Goal: Information Seeking & Learning: Learn about a topic

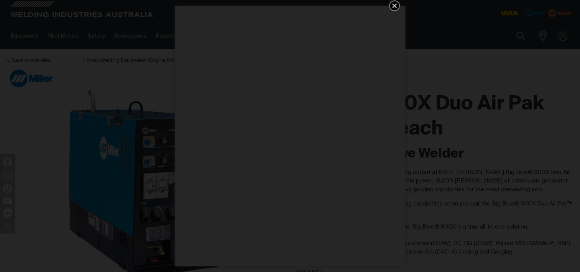
click at [395, 7] on icon "Get 5 WIA Welding Guides Free!" at bounding box center [394, 5] width 5 height 5
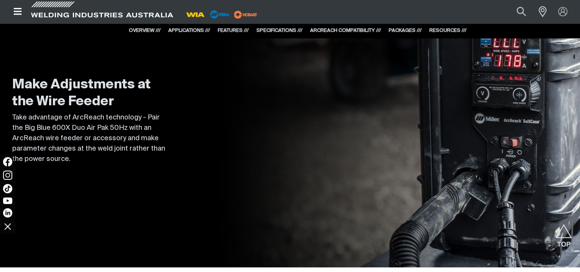
scroll to position [2762, 0]
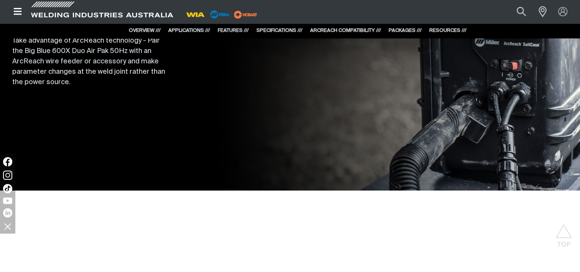
click at [282, 31] on link "SPECIFICATIONS ///" at bounding box center [280, 30] width 46 height 5
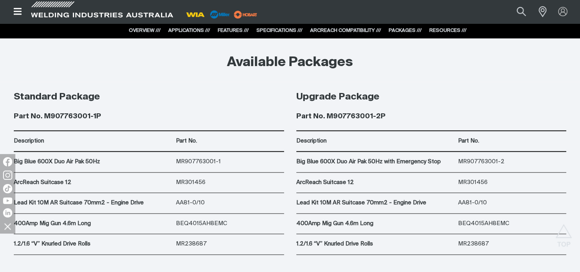
scroll to position [4099, 0]
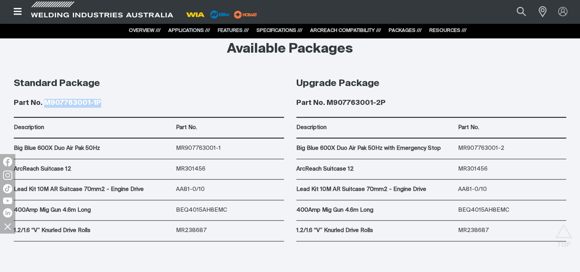
drag, startPoint x: 45, startPoint y: 102, endPoint x: 102, endPoint y: 100, distance: 56.8
click at [102, 100] on h4 "Part No. M907763001-1P" at bounding box center [149, 103] width 270 height 9
copy h4 "M907763001-1P"
drag, startPoint x: 14, startPoint y: 146, endPoint x: 99, endPoint y: 144, distance: 85.6
click at [99, 144] on p "Big Blue 600X Duo Air Pak 50Hz" at bounding box center [93, 148] width 158 height 9
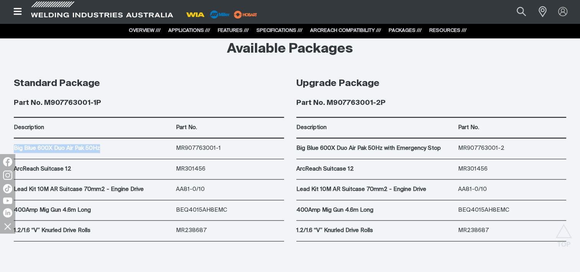
click at [141, 152] on p "Big Blue 600X Duo Air Pak 50Hz" at bounding box center [93, 148] width 158 height 9
drag, startPoint x: 459, startPoint y: 145, endPoint x: 505, endPoint y: 146, distance: 46.4
click at [505, 146] on p "MR907763001-2" at bounding box center [512, 148] width 108 height 9
copy p "MR907763001-2"
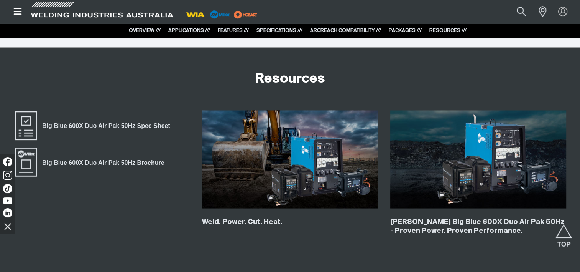
scroll to position [4330, 0]
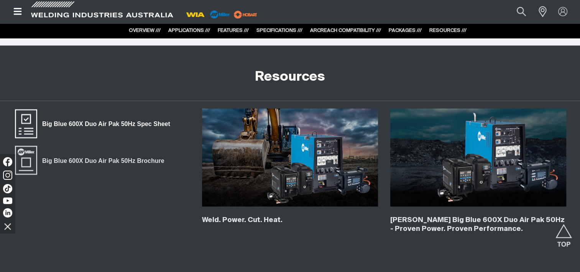
click at [123, 124] on span "Big Blue 600X Duo Air Pak 50Hz Spec Sheet" at bounding box center [106, 124] width 138 height 10
click at [104, 159] on span "Big Blue 600X Duo Air Pak 50Hz Brochure" at bounding box center [103, 160] width 132 height 10
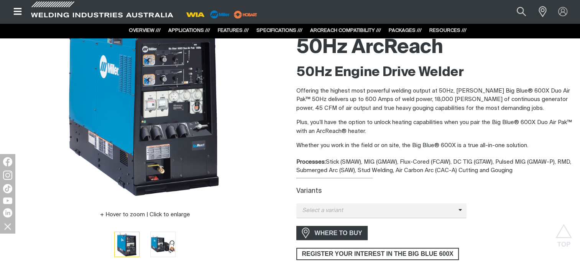
scroll to position [0, 0]
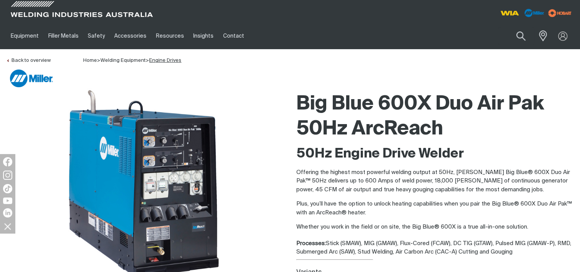
click at [165, 61] on link "Engine Drives" at bounding box center [165, 60] width 32 height 5
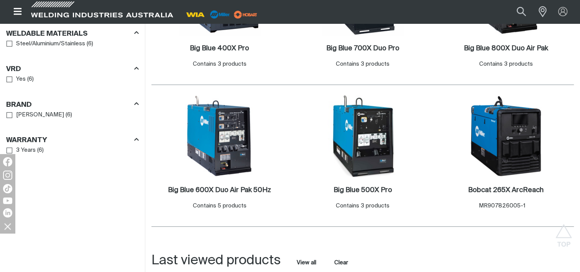
scroll to position [499, 0]
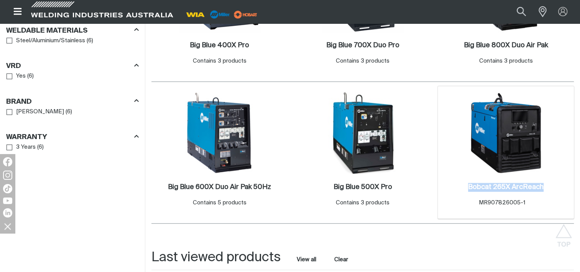
drag, startPoint x: 545, startPoint y: 177, endPoint x: 468, endPoint y: 180, distance: 76.8
click at [468, 180] on div "Bobcat 265X ArcReach . Item No. MR907826005-1" at bounding box center [506, 196] width 129 height 33
copy h2 "Bobcat 265X ArcReach"
drag, startPoint x: 524, startPoint y: 194, endPoint x: 477, endPoint y: 192, distance: 47.2
click at [477, 192] on div "Bobcat 265X ArcReach . Item No. MR907826005-1" at bounding box center [506, 195] width 76 height 25
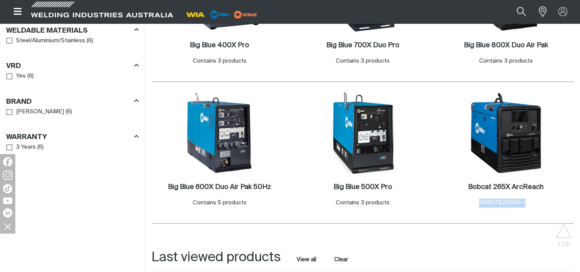
copy span "MR907826005-1"
click at [361, 128] on img at bounding box center [363, 133] width 82 height 82
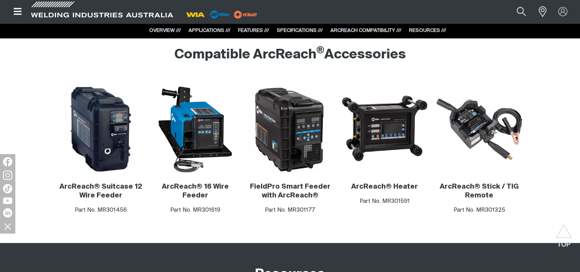
scroll to position [1343, 0]
